Goal: Task Accomplishment & Management: Manage account settings

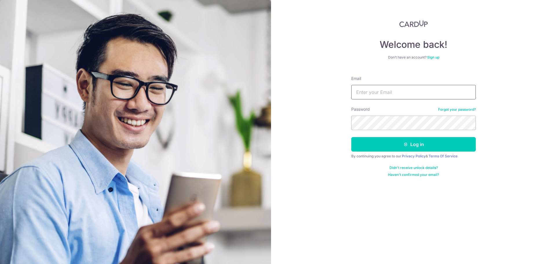
click at [388, 94] on input "Email" at bounding box center [413, 92] width 124 height 14
type input "[EMAIL_ADDRESS][DOMAIN_NAME]"
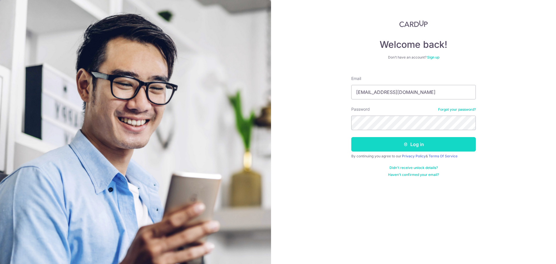
click at [390, 143] on button "Log in" at bounding box center [413, 144] width 124 height 14
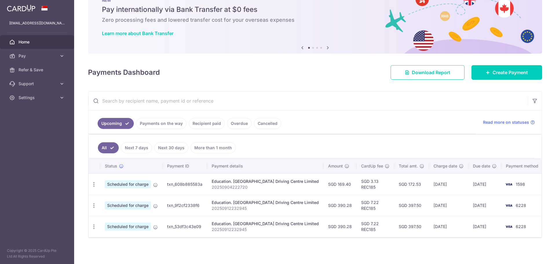
scroll to position [22, 0]
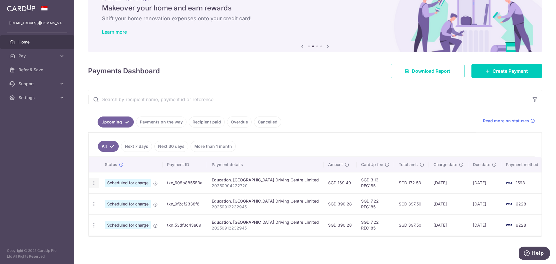
click at [92, 183] on icon "button" at bounding box center [94, 183] width 6 height 6
click at [122, 211] on span "Cancel payment" at bounding box center [124, 212] width 39 height 7
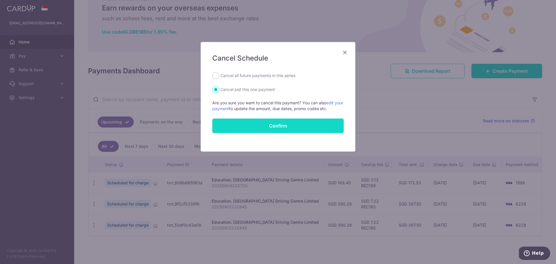
click at [295, 126] on button "Confirm" at bounding box center [277, 125] width 131 height 14
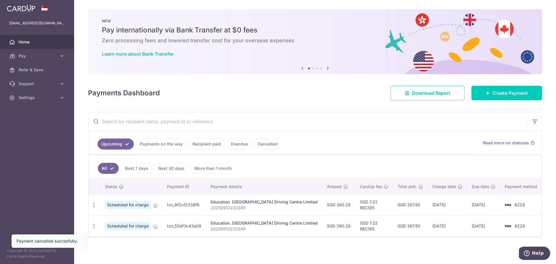
scroll to position [1, 0]
